Goal: Transaction & Acquisition: Purchase product/service

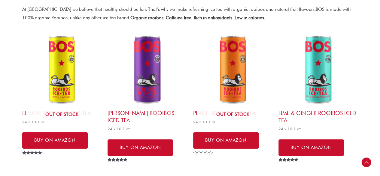
scroll to position [185, 0]
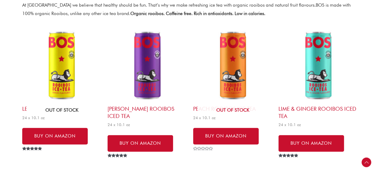
click at [66, 55] on img at bounding box center [61, 65] width 79 height 79
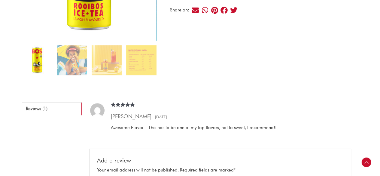
scroll to position [205, 0]
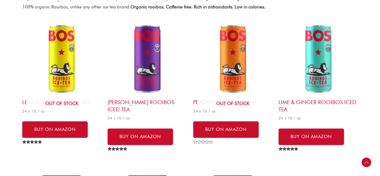
scroll to position [192, 0]
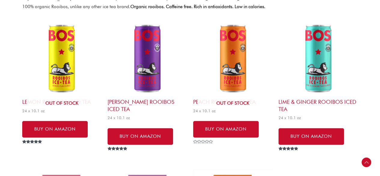
drag, startPoint x: 0, startPoint y: 0, endPoint x: 148, endPoint y: 70, distance: 163.9
click at [148, 70] on img at bounding box center [147, 58] width 79 height 79
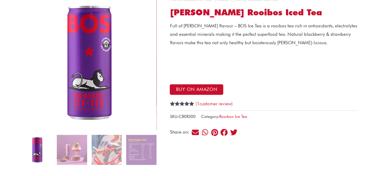
scroll to position [62, 0]
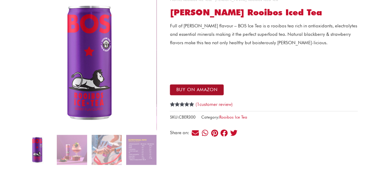
click at [180, 90] on button "Buy on Amazon" at bounding box center [197, 89] width 54 height 11
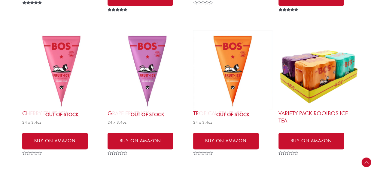
scroll to position [507, 0]
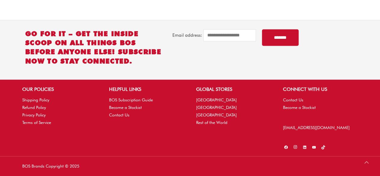
click at [293, 147] on icon at bounding box center [295, 146] width 5 height 5
